Goal: Task Accomplishment & Management: Use online tool/utility

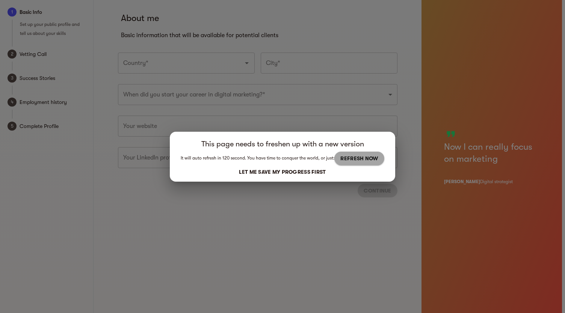
click at [352, 158] on span "REFRESH NOW" at bounding box center [359, 158] width 38 height 9
